Goal: Task Accomplishment & Management: Complete application form

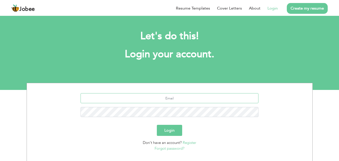
click at [192, 98] on input "text" at bounding box center [170, 98] width 178 height 10
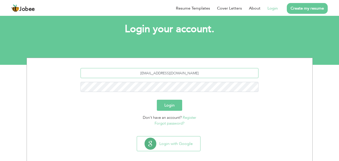
click at [177, 73] on input "ubaidullahmuhammad46@gmail.com" at bounding box center [170, 73] width 178 height 10
type input "ubaidullahmuhammad456@gmail.com"
click at [157, 100] on button "Login" at bounding box center [169, 105] width 25 height 11
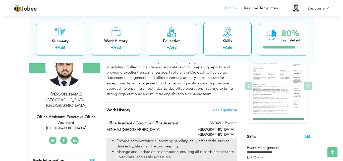
scroll to position [50, 0]
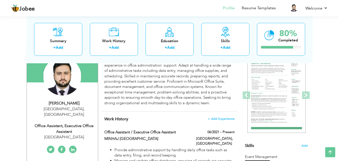
click at [68, 123] on div "Office Assistant, Executive Office Assistant" at bounding box center [64, 129] width 67 height 12
type input "[DEMOGRAPHIC_DATA]"
type input "Ubaidullah"
type input "03155706065"
select select "number:166"
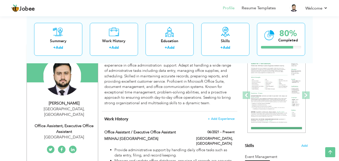
type input "[GEOGRAPHIC_DATA]"
select select "number:6"
type input "Mihaj University"
type input "Office Assistant, Executive Office Assistant"
type input "Muhammad Ubadiullah"
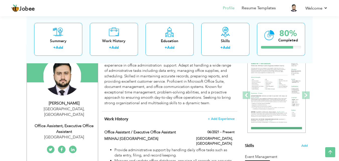
type input "[PERSON_NAME]"
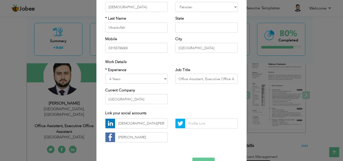
click at [245, 97] on div "× Profile Contact Information * First Name Muhammad * Last Name Aruba" at bounding box center [171, 80] width 343 height 161
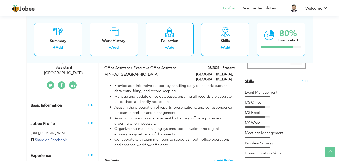
scroll to position [0, 0]
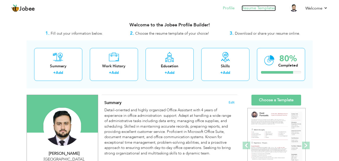
click at [262, 8] on link "Resume Templates" at bounding box center [259, 8] width 34 height 6
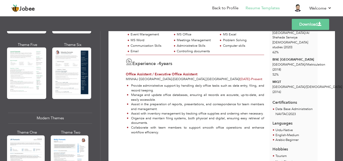
scroll to position [151, 0]
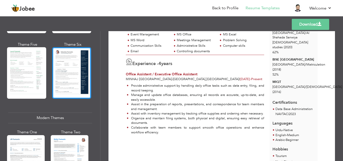
click at [77, 88] on div at bounding box center [71, 72] width 39 height 51
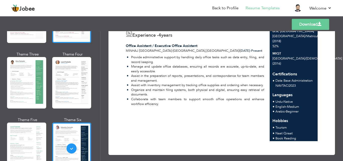
scroll to position [50, 0]
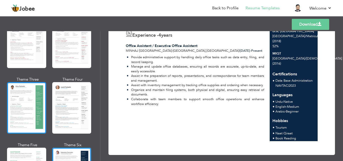
click at [22, 96] on div at bounding box center [26, 107] width 39 height 51
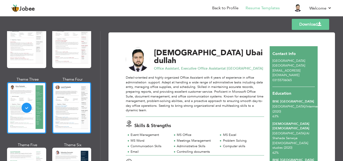
scroll to position [0, 0]
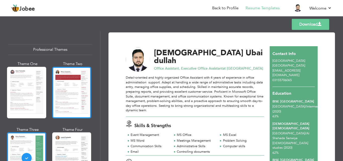
click at [76, 97] on div at bounding box center [71, 92] width 39 height 51
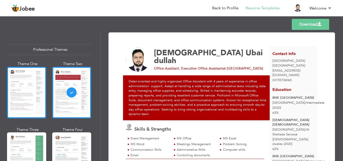
click at [10, 97] on div at bounding box center [26, 92] width 39 height 51
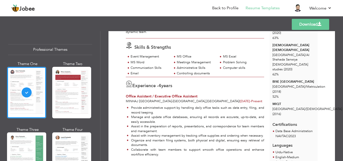
scroll to position [129, 0]
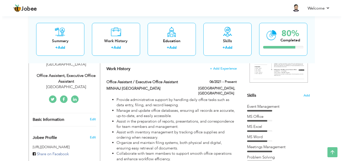
scroll to position [75, 0]
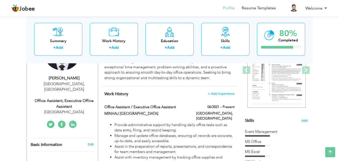
click at [79, 98] on div "Office Assistant, Executive Office Assistant" at bounding box center [64, 104] width 67 height 12
select select "number:166"
select select "number:6"
type input "Mihaj University"
type input "Office Assistant, Executive Office Assistant"
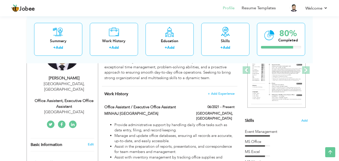
type input "Muhammad Ubadiullah"
type input "Muhammad Ubaidullah"
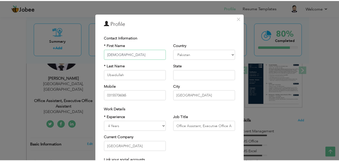
scroll to position [0, 0]
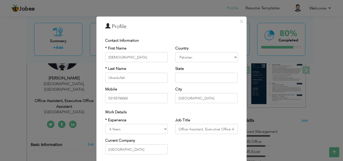
click at [254, 83] on div "× Profile Contact Information * First Name [DEMOGRAPHIC_DATA] * Last Name [GEOG…" at bounding box center [171, 80] width 343 height 161
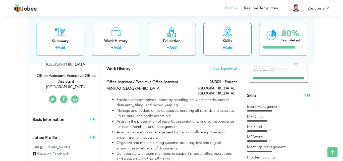
scroll to position [75, 0]
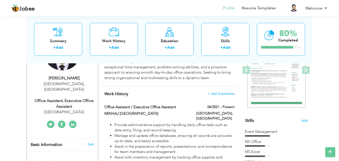
click at [77, 98] on div "Office Assistant, Executive Office Assistant" at bounding box center [64, 104] width 67 height 12
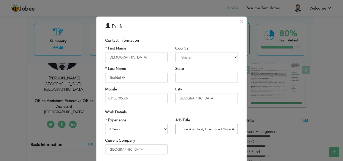
scroll to position [0, 10]
drag, startPoint x: 177, startPoint y: 127, endPoint x: 273, endPoint y: 135, distance: 97.0
click at [273, 135] on div "× Profile Contact Information * First Name Muhammad * Last Name Aruba" at bounding box center [171, 80] width 343 height 161
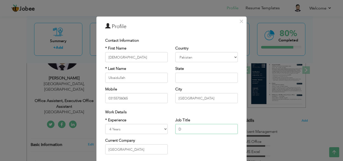
scroll to position [0, 0]
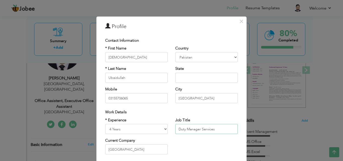
type input "Duty Manager Services"
click at [164, 130] on select "Entry Level Less than 1 Year 1 Year 2 Years 3 Years 4 Years 5 Years 6 Years 7 Y…" at bounding box center [136, 129] width 62 height 10
select select "number:4"
click at [105, 124] on select "Entry Level Less than 1 Year 1 Year 2 Years 3 Years 4 Years 5 Years 6 Years 7 Y…" at bounding box center [136, 129] width 62 height 10
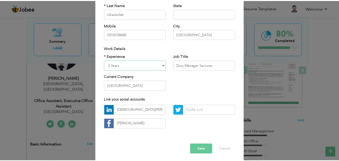
scroll to position [65, 0]
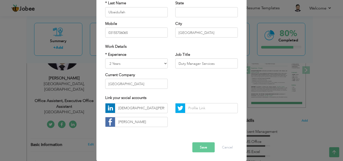
click at [204, 149] on button "Save" at bounding box center [203, 147] width 22 height 10
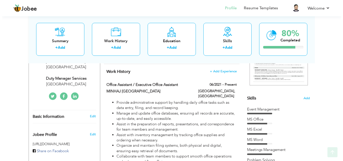
scroll to position [100, 0]
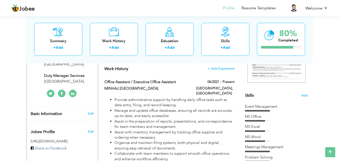
click at [79, 73] on div "Duty Manager Services" at bounding box center [64, 76] width 67 height 6
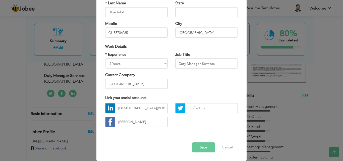
scroll to position [0, 0]
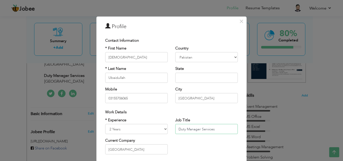
click at [199, 129] on input "Duty Manager Services" at bounding box center [206, 129] width 62 height 10
type input "Duty Manager Passenger Services"
click at [174, 143] on div "* Experience Entry Level Less than 1 Year 1 Year 2 Years 3 Years 4 Years 5 Year…" at bounding box center [171, 137] width 140 height 41
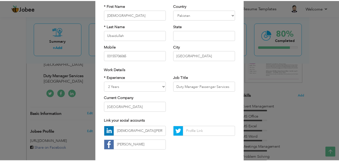
scroll to position [65, 0]
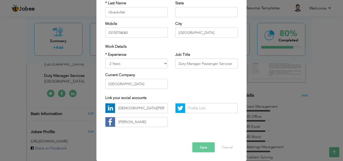
drag, startPoint x: 198, startPoint y: 143, endPoint x: 241, endPoint y: 108, distance: 55.8
click at [200, 144] on button "Save" at bounding box center [203, 147] width 22 height 10
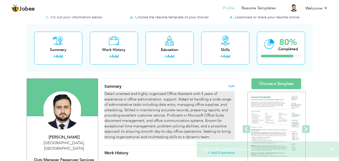
scroll to position [25, 0]
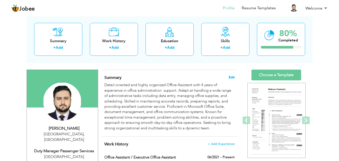
click at [230, 76] on span "Edit" at bounding box center [232, 78] width 6 height 4
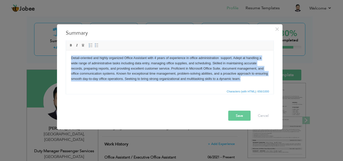
drag, startPoint x: 67, startPoint y: 55, endPoint x: 247, endPoint y: 84, distance: 181.9
click at [247, 84] on html "Detail-oriented and highly organized Office Assistant with 4 years of experienc…" at bounding box center [169, 68] width 207 height 36
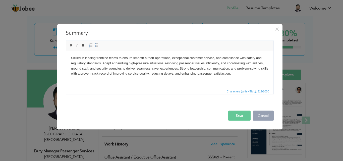
drag, startPoint x: 230, startPoint y: 109, endPoint x: 254, endPoint y: 119, distance: 26.4
click at [241, 116] on div "Save Cancel" at bounding box center [169, 111] width 215 height 26
click at [238, 118] on button "Save" at bounding box center [239, 115] width 22 height 10
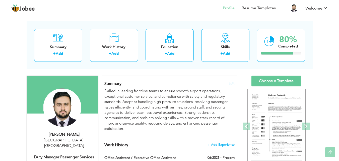
scroll to position [0, 0]
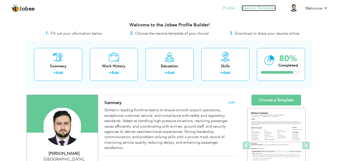
click at [264, 9] on link "Resume Templates" at bounding box center [259, 8] width 34 height 6
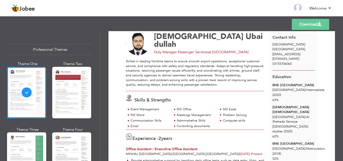
scroll to position [25, 0]
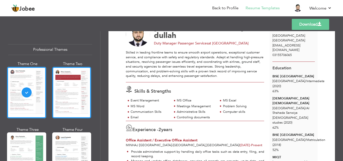
click at [78, 100] on div at bounding box center [71, 92] width 39 height 51
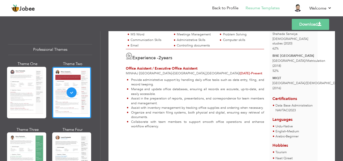
scroll to position [125, 0]
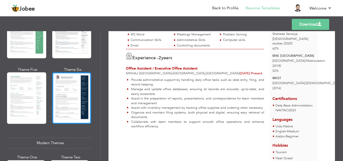
click at [72, 111] on div at bounding box center [71, 97] width 39 height 51
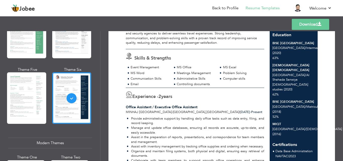
scroll to position [0, 0]
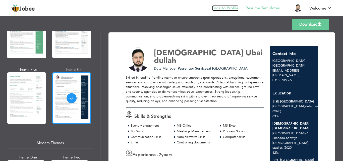
click at [218, 9] on link "Back to Profile" at bounding box center [225, 8] width 26 height 6
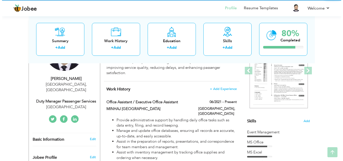
scroll to position [75, 0]
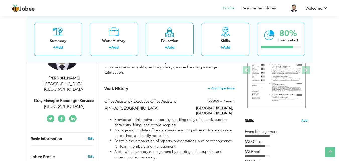
click at [71, 104] on div "Mihaj University" at bounding box center [64, 107] width 67 height 6
type input "[DEMOGRAPHIC_DATA]"
type input "Ubaidullah"
type input "03155706065"
select select "number:166"
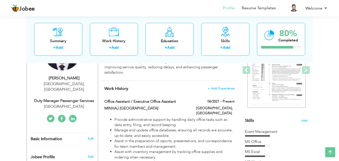
type input "[GEOGRAPHIC_DATA]"
select select "number:4"
type input "Mihaj University"
type input "Duty Manager Passenger Services"
type input "Muhammad Ubadiullah"
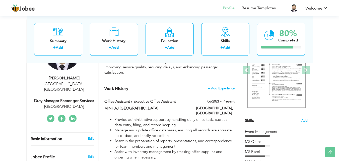
type input "Muhammad Ubaidullah"
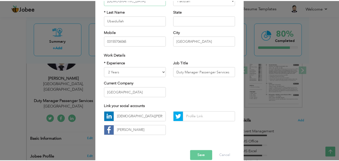
scroll to position [65, 0]
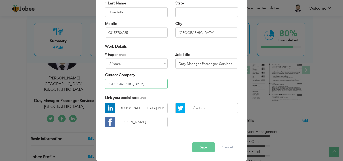
click at [146, 87] on input "Mihaj University" at bounding box center [136, 84] width 62 height 10
type input "M"
click at [197, 146] on button "Save" at bounding box center [203, 147] width 22 height 10
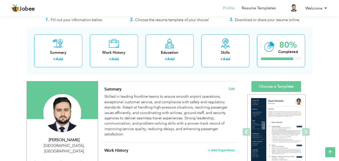
scroll to position [0, 0]
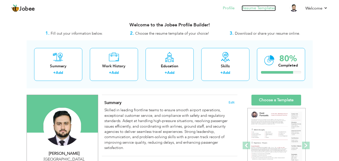
click at [256, 10] on link "Resume Templates" at bounding box center [259, 8] width 34 height 6
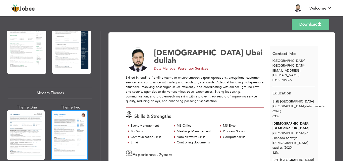
scroll to position [176, 0]
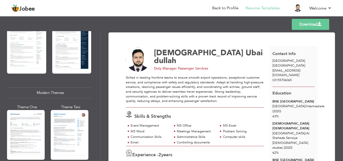
drag, startPoint x: 76, startPoint y: 72, endPoint x: 98, endPoint y: 73, distance: 22.1
click at [87, 65] on div "Theme Six" at bounding box center [72, 47] width 39 height 60
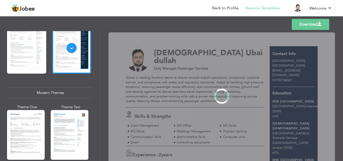
click at [73, 52] on div at bounding box center [71, 47] width 39 height 51
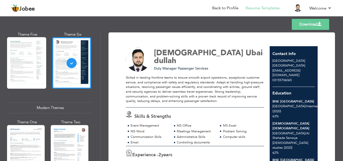
scroll to position [125, 0]
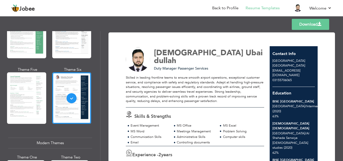
click at [305, 26] on link "Download" at bounding box center [310, 24] width 37 height 11
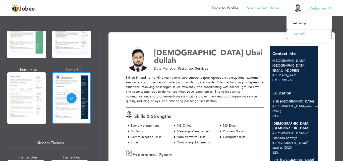
click at [304, 33] on link "Log off" at bounding box center [308, 34] width 45 height 11
